Goal: Information Seeking & Learning: Learn about a topic

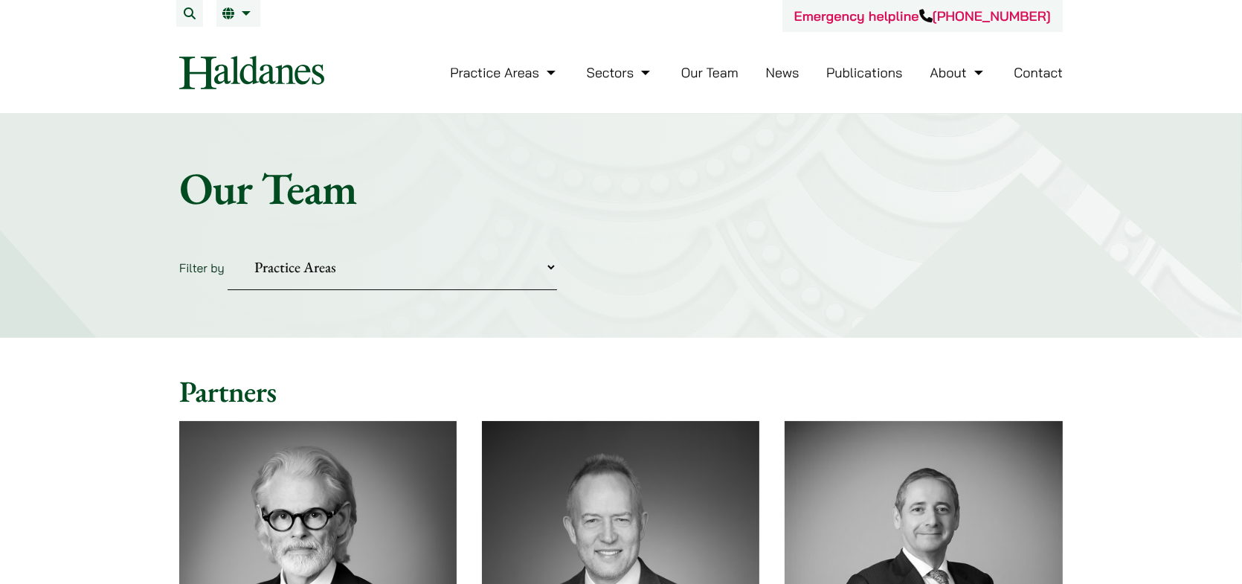
click at [437, 275] on select "Practice Areas Antitrust and Competition Civil Litigation & Dispute Resolution …" at bounding box center [393, 267] width 330 height 45
select select "civil-litigation-dispute-resolution"
click at [228, 245] on select "Practice Areas Antitrust and Competition Civil Litigation & Dispute Resolution …" at bounding box center [393, 267] width 330 height 45
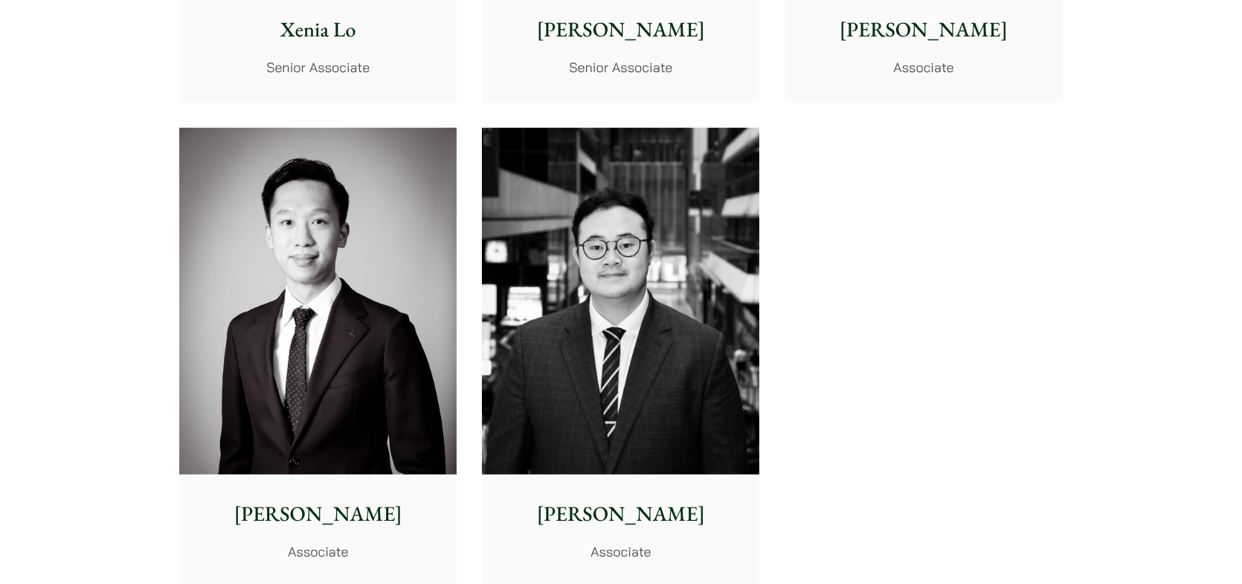
scroll to position [1934, 0]
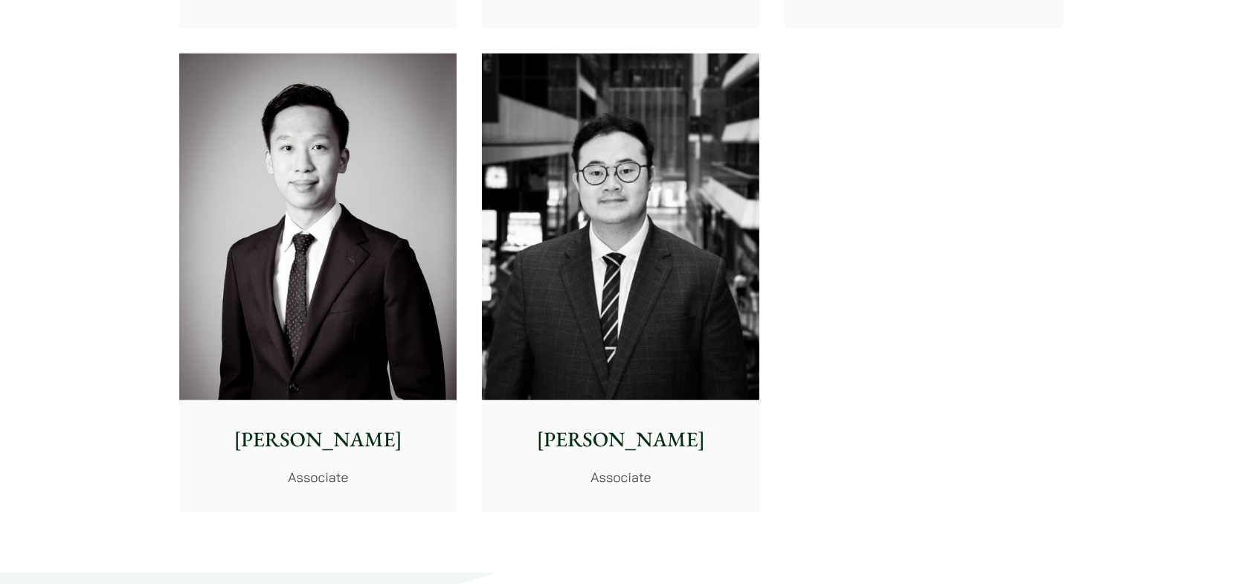
click at [325, 367] on img at bounding box center [317, 227] width 277 height 347
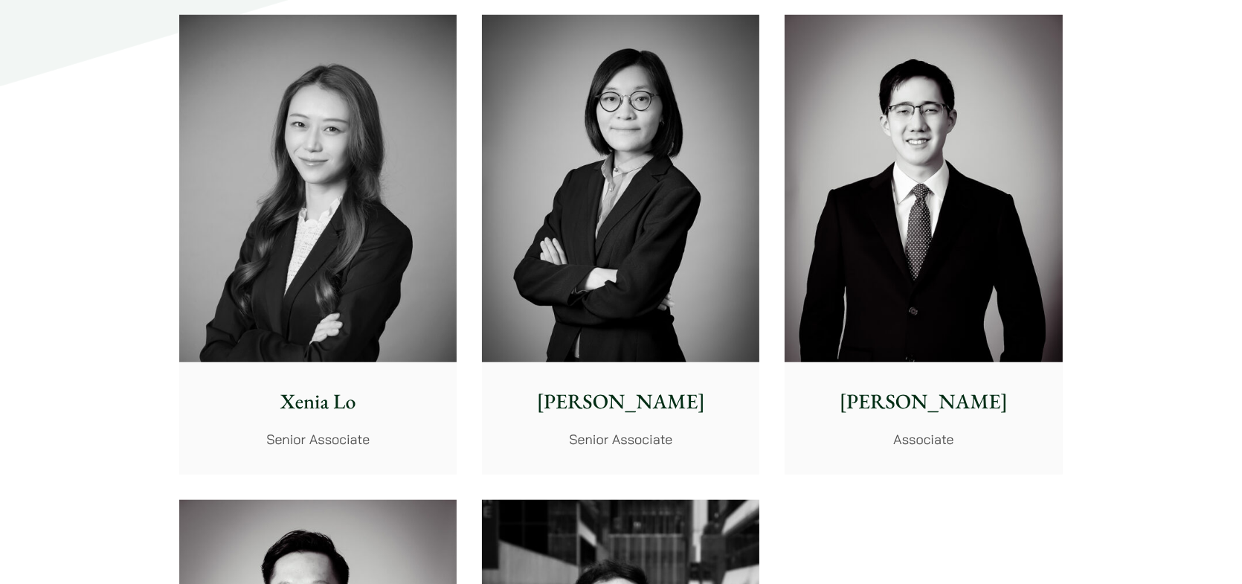
scroll to position [1785, 0]
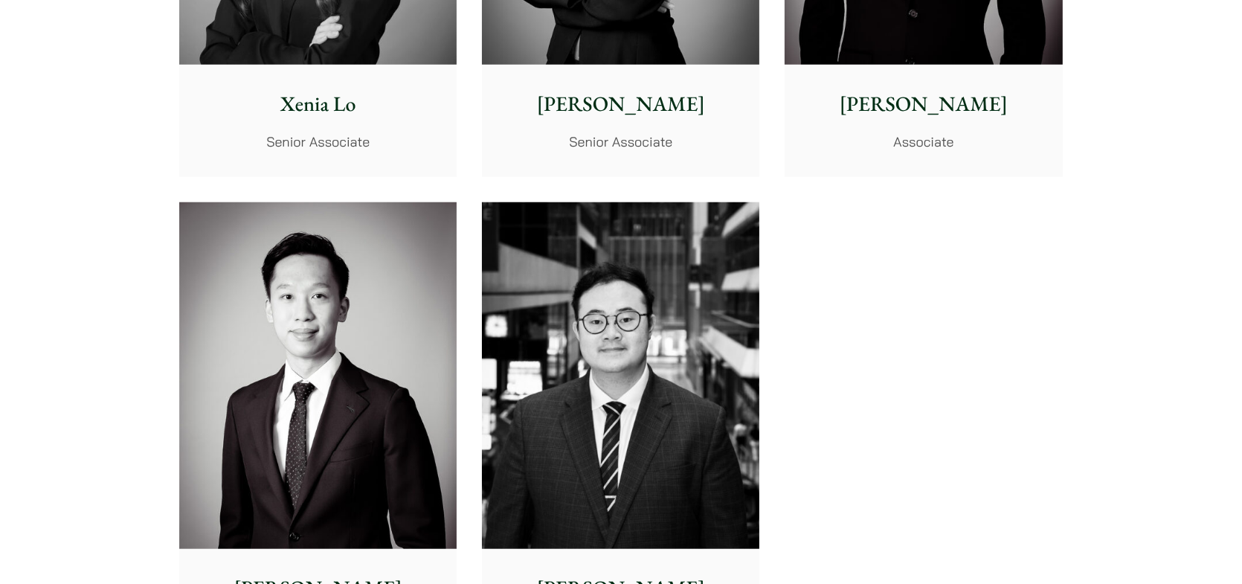
click at [359, 342] on img at bounding box center [317, 375] width 277 height 347
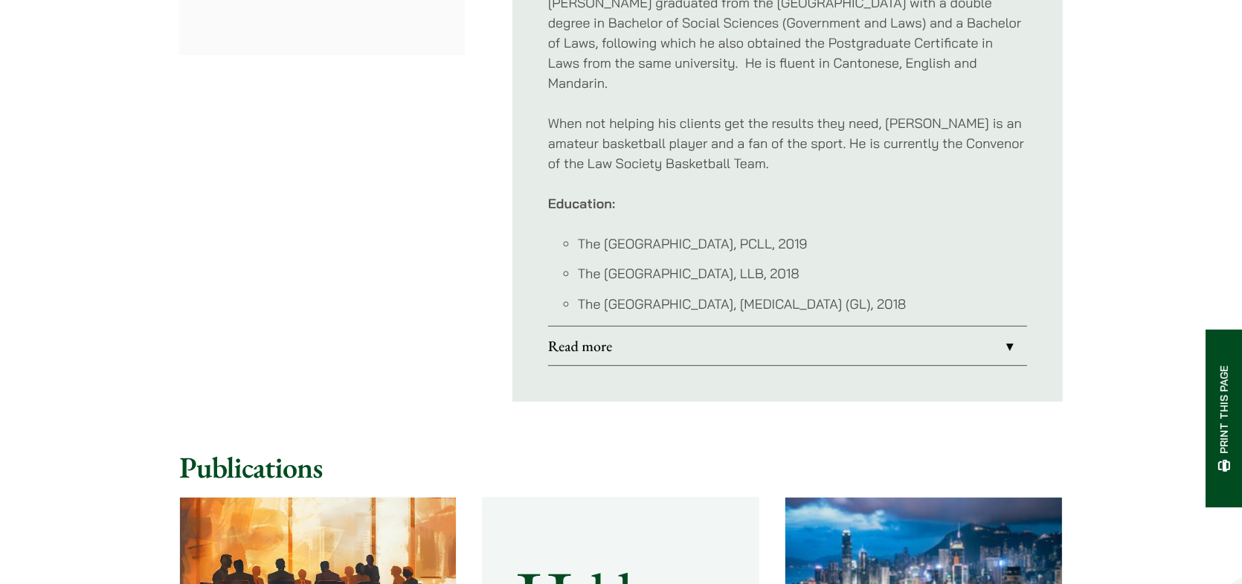
scroll to position [1042, 0]
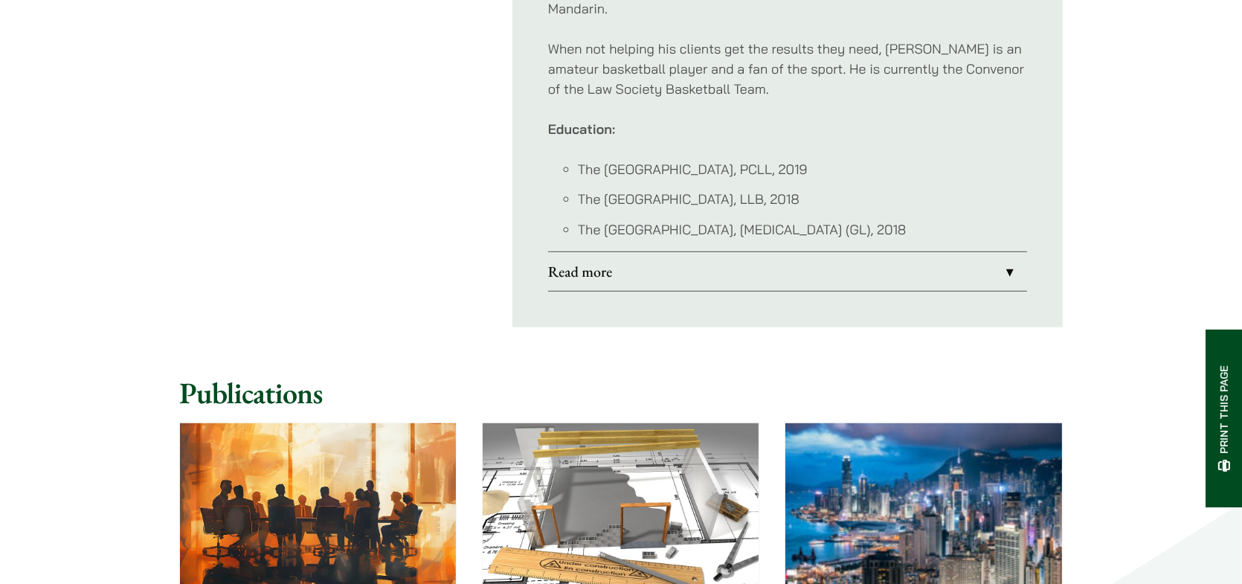
click at [863, 257] on link "Read more" at bounding box center [787, 271] width 479 height 39
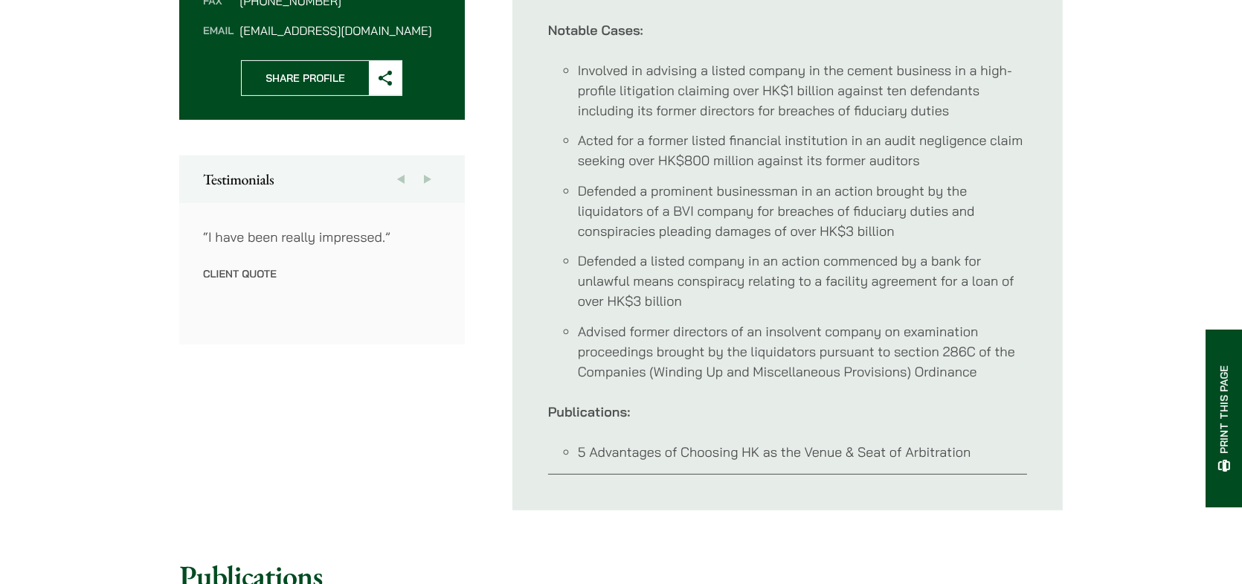
scroll to position [677, 0]
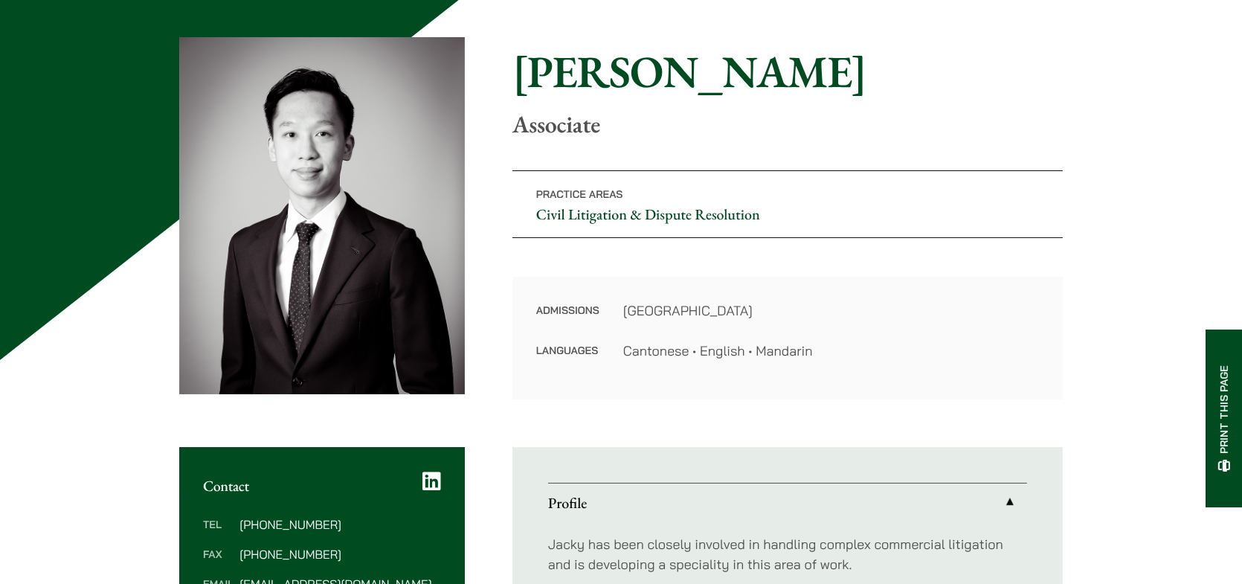
scroll to position [273, 0]
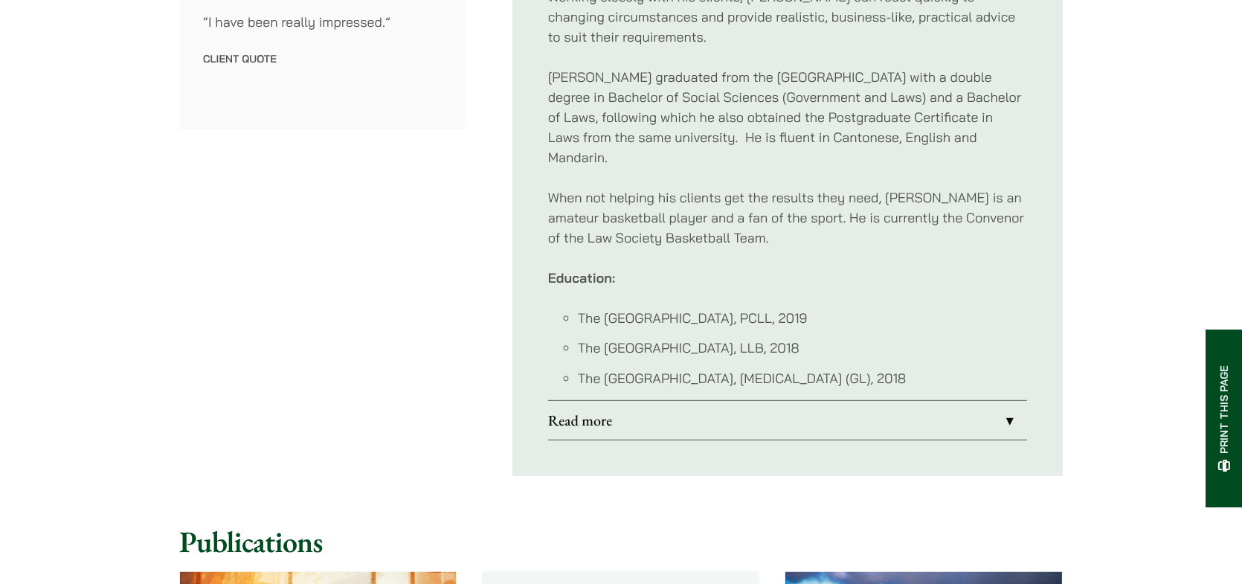
scroll to position [967, 0]
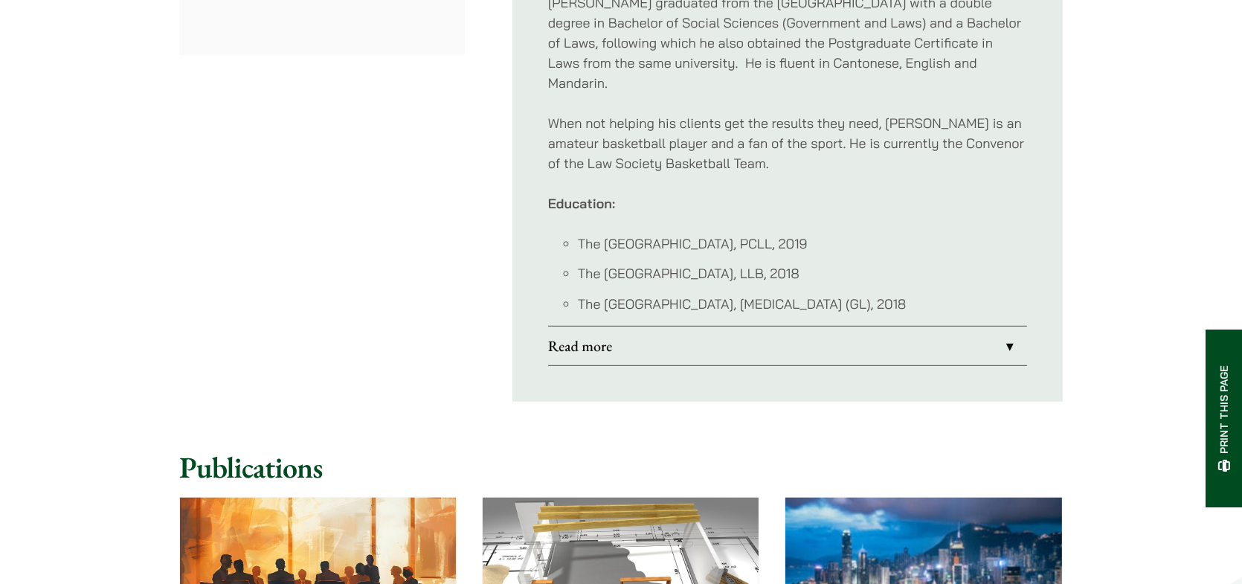
click at [741, 336] on link "Read more" at bounding box center [787, 346] width 479 height 39
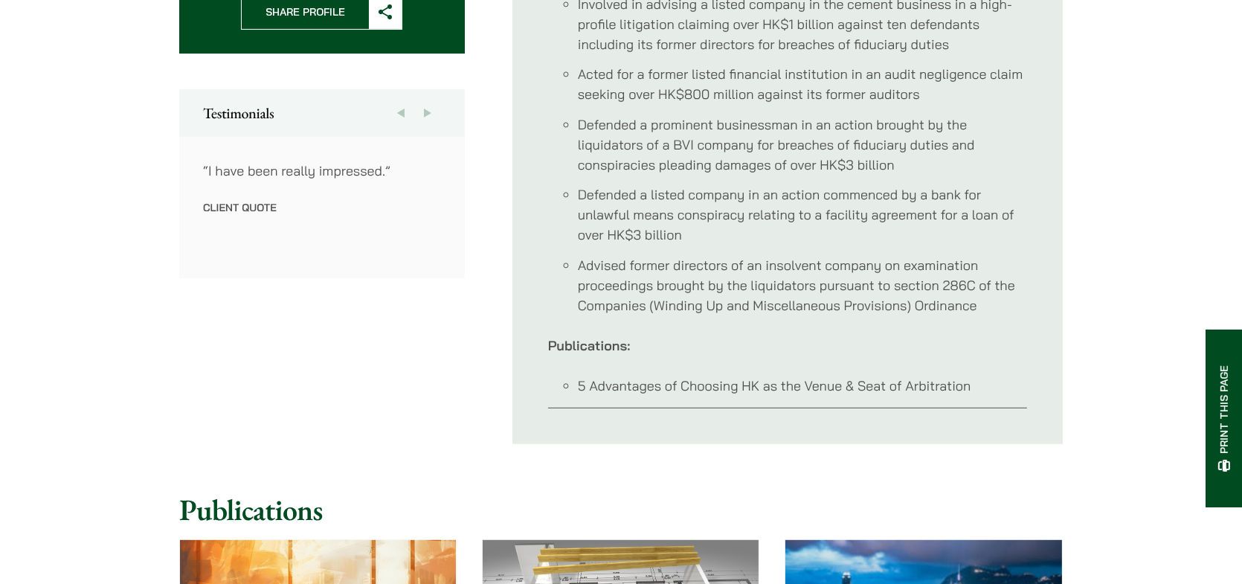
scroll to position [595, 0]
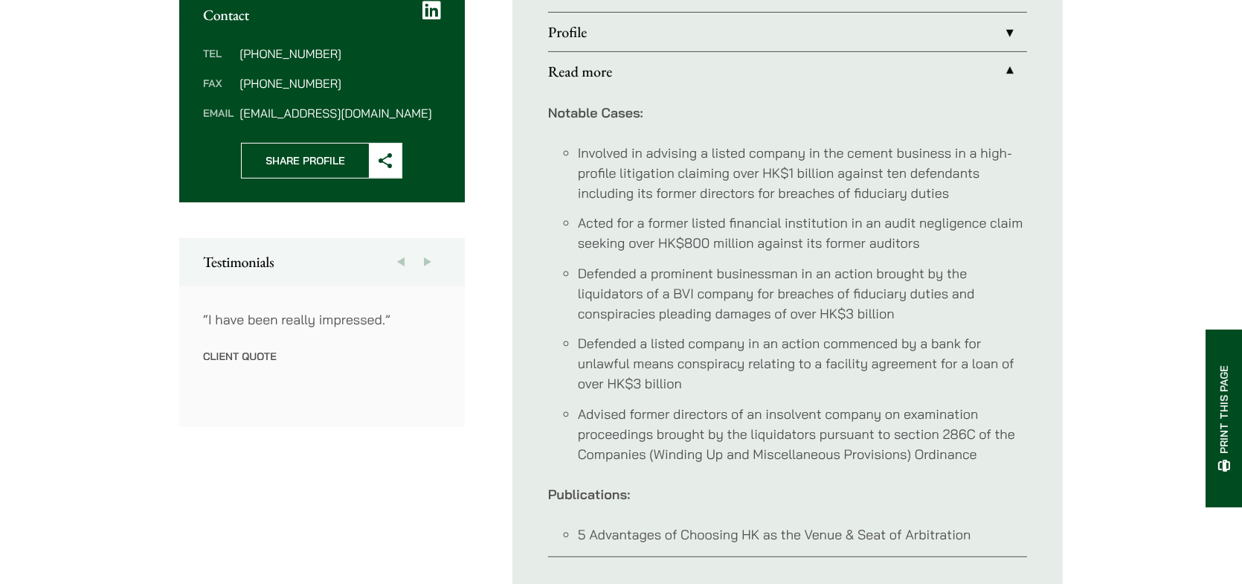
drag, startPoint x: 580, startPoint y: 155, endPoint x: 981, endPoint y: 451, distance: 498.6
click at [981, 451] on ul "Involved in advising a listed company in the cement business in a high-profile …" at bounding box center [787, 303] width 479 height 321
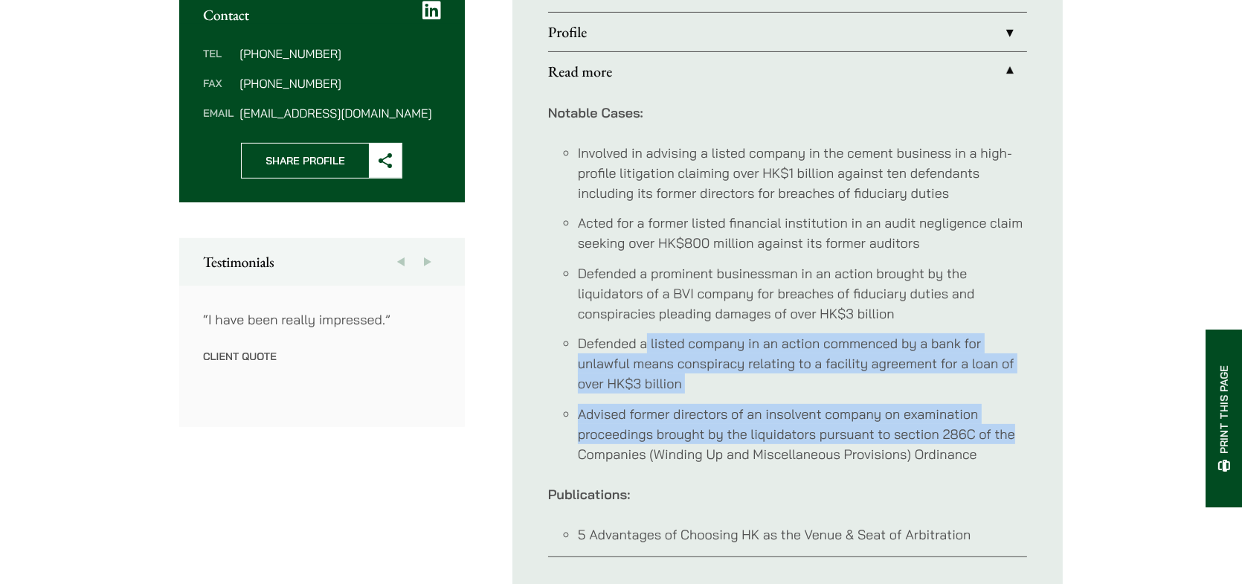
drag, startPoint x: 1014, startPoint y: 437, endPoint x: 645, endPoint y: 350, distance: 379.1
click at [645, 350] on ul "Involved in advising a listed company in the cement business in a high-profile …" at bounding box center [787, 303] width 479 height 321
click at [645, 350] on li "Defended a listed company in an action commenced by a bank for unlawful means c…" at bounding box center [802, 363] width 449 height 60
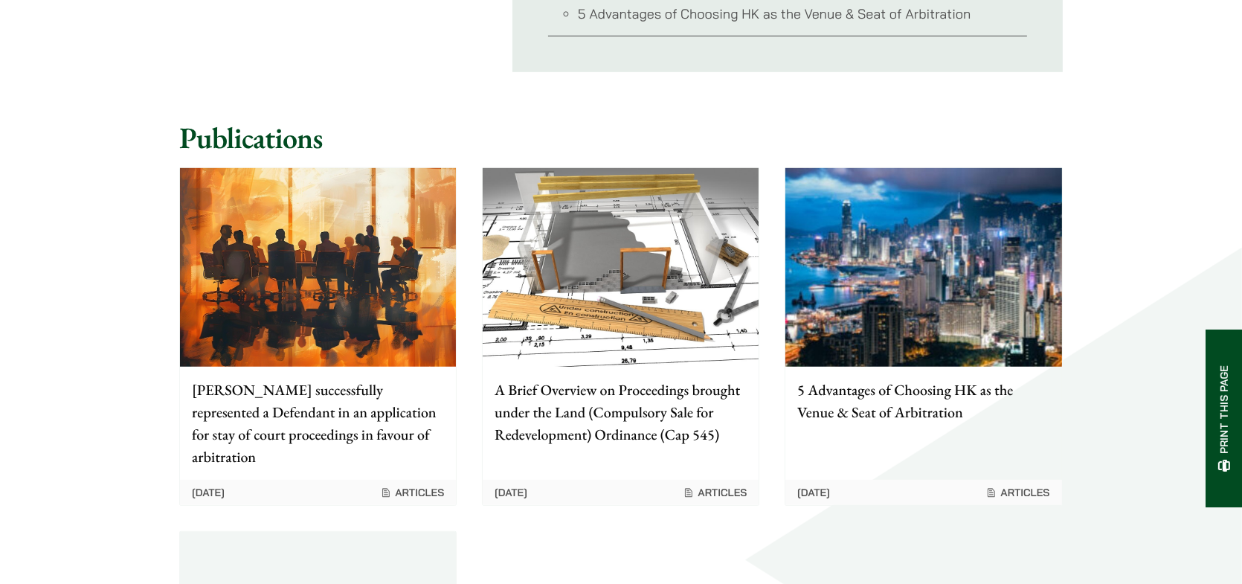
scroll to position [744, 0]
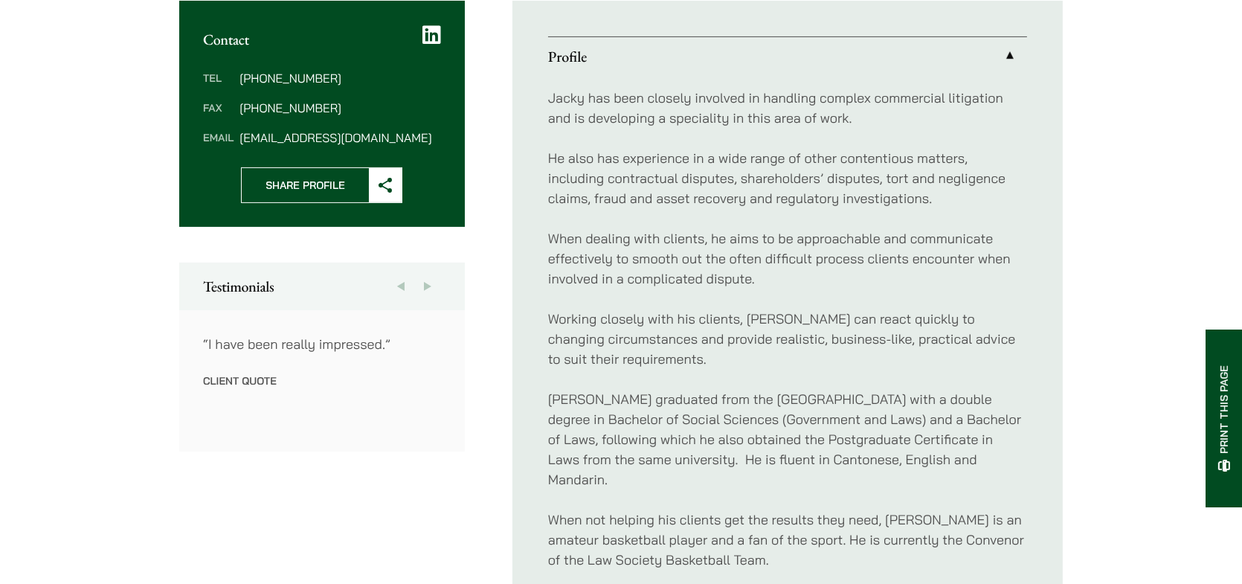
scroll to position [1091, 0]
